Goal: Navigation & Orientation: Find specific page/section

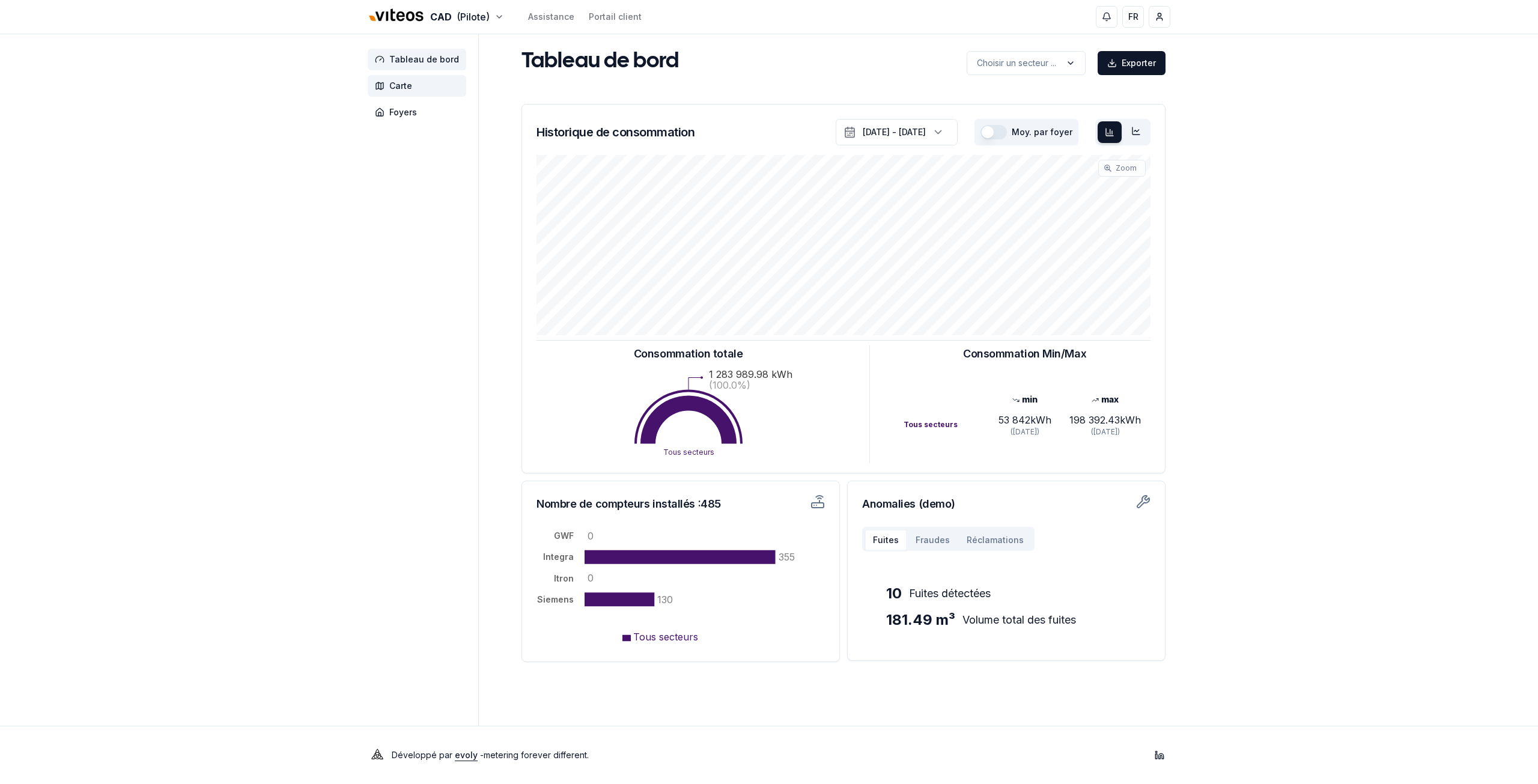
click at [403, 88] on span "Carte" at bounding box center [400, 85] width 23 height 12
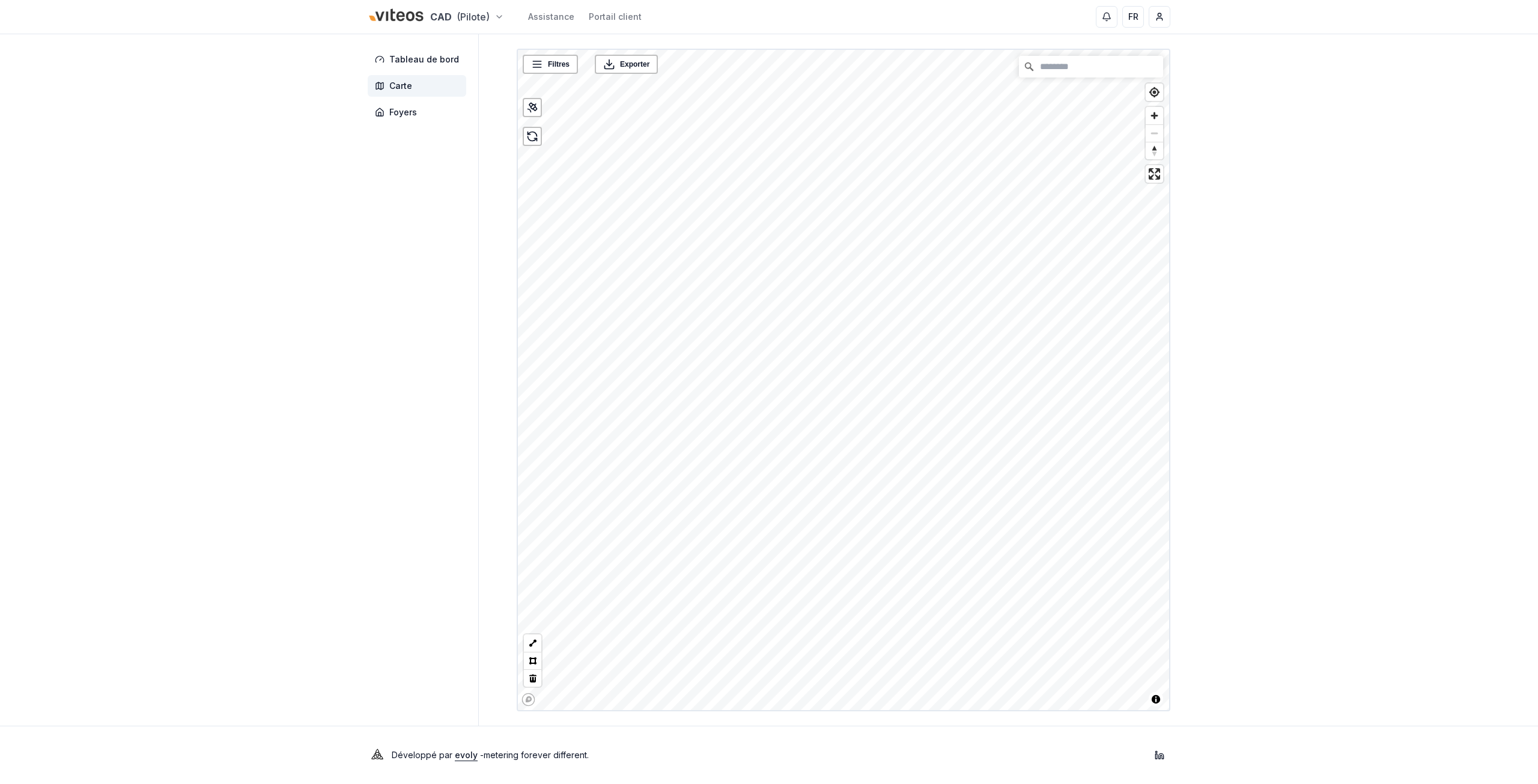
click at [454, 10] on html "CAD (Pilote) Assistance Portail client FR [PERSON_NAME] Tableau de bord Carte F…" at bounding box center [769, 392] width 1538 height 784
click at [189, 124] on html "CAD (Pilote) Assistance Portail client FR [PERSON_NAME] Tableau de bord Carte F…" at bounding box center [769, 392] width 1538 height 784
click at [397, 117] on span "Foyers" at bounding box center [403, 112] width 28 height 12
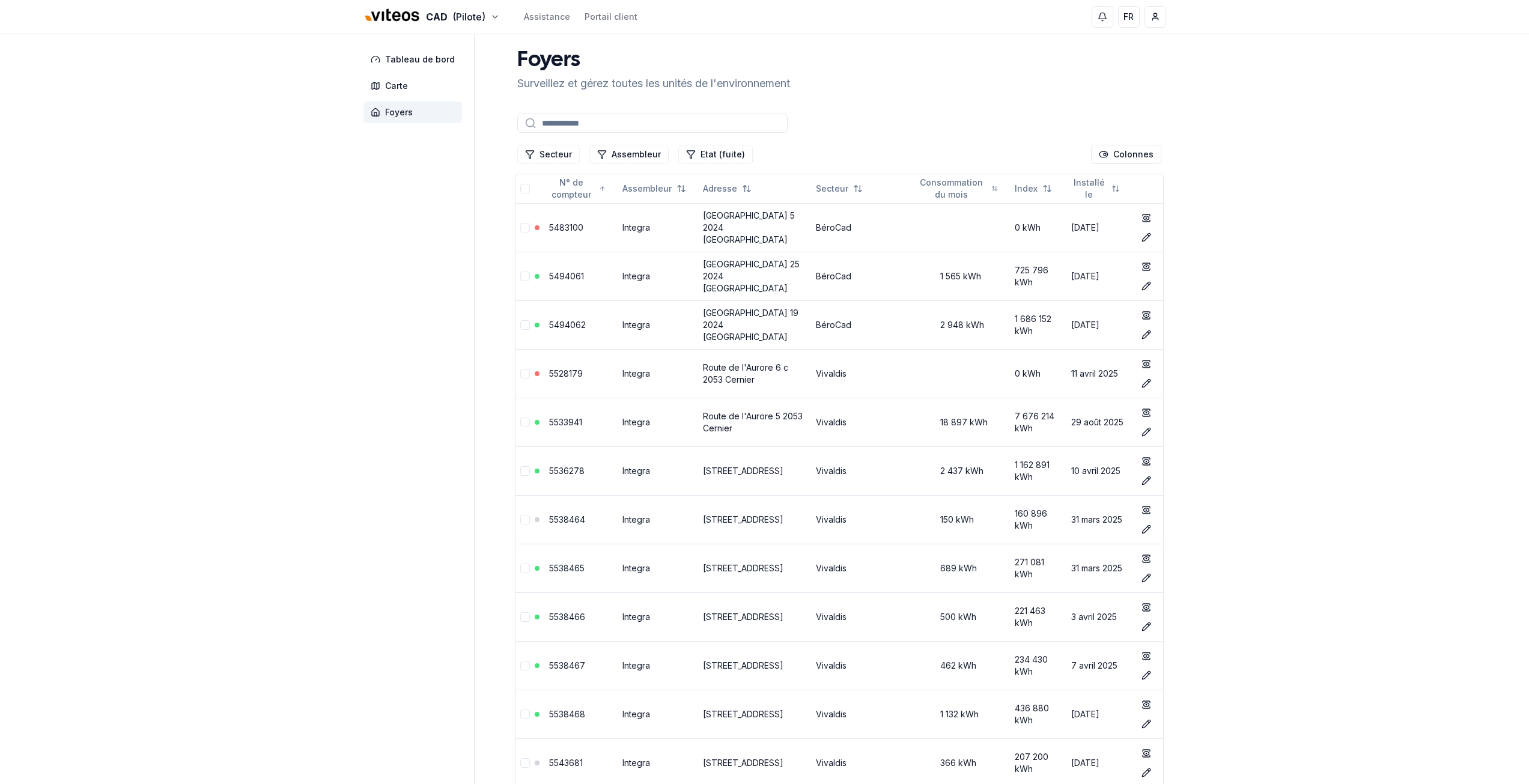
click at [580, 155] on div "Secteur Assembleur Etat (fuite)" at bounding box center [635, 154] width 235 height 19
click at [526, 156] on icon "Filtrer les lignes" at bounding box center [530, 155] width 9 height 9
click at [547, 223] on span "Cadbar" at bounding box center [555, 225] width 30 height 12
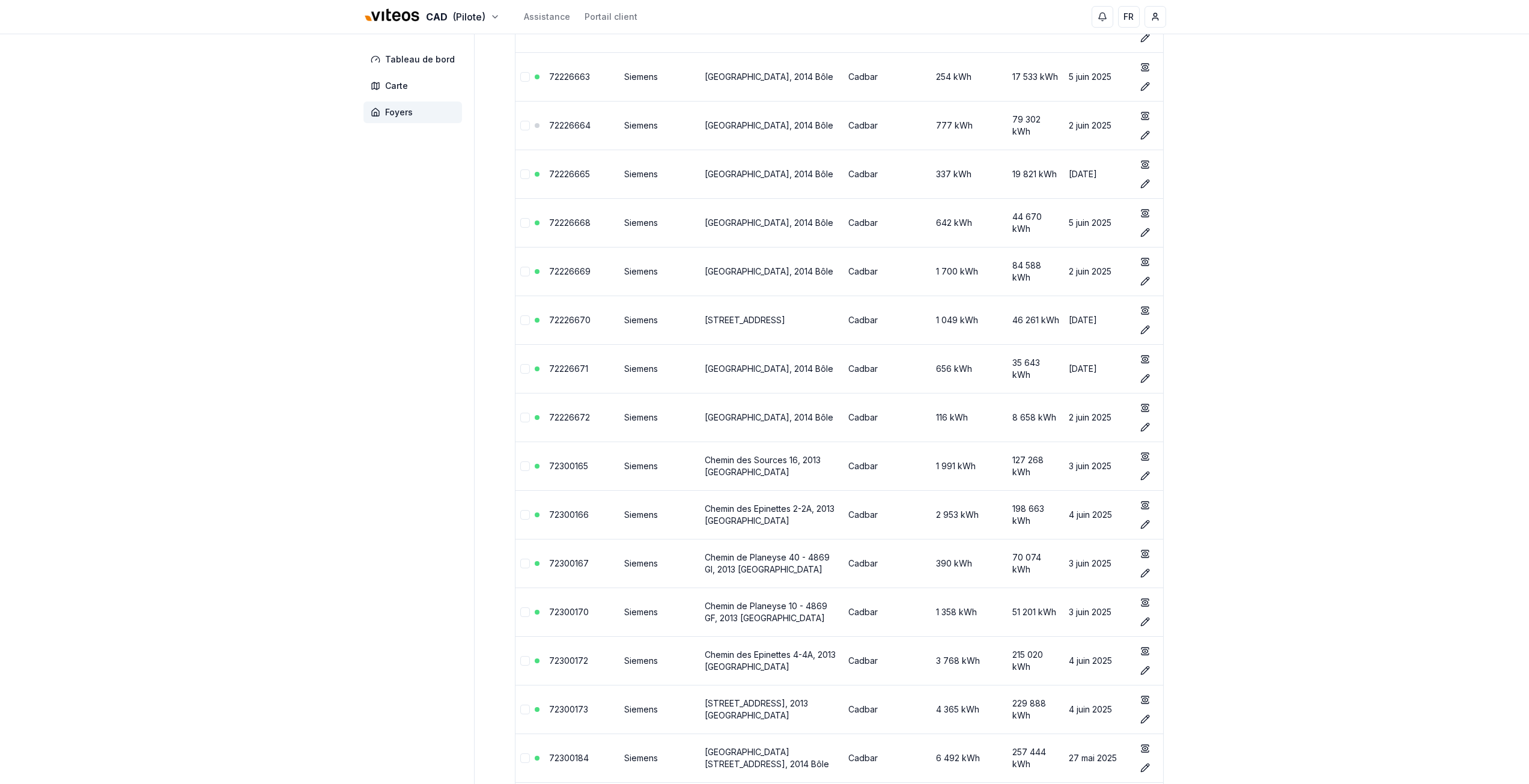
scroll to position [5749, 0]
